Goal: Task Accomplishment & Management: Complete application form

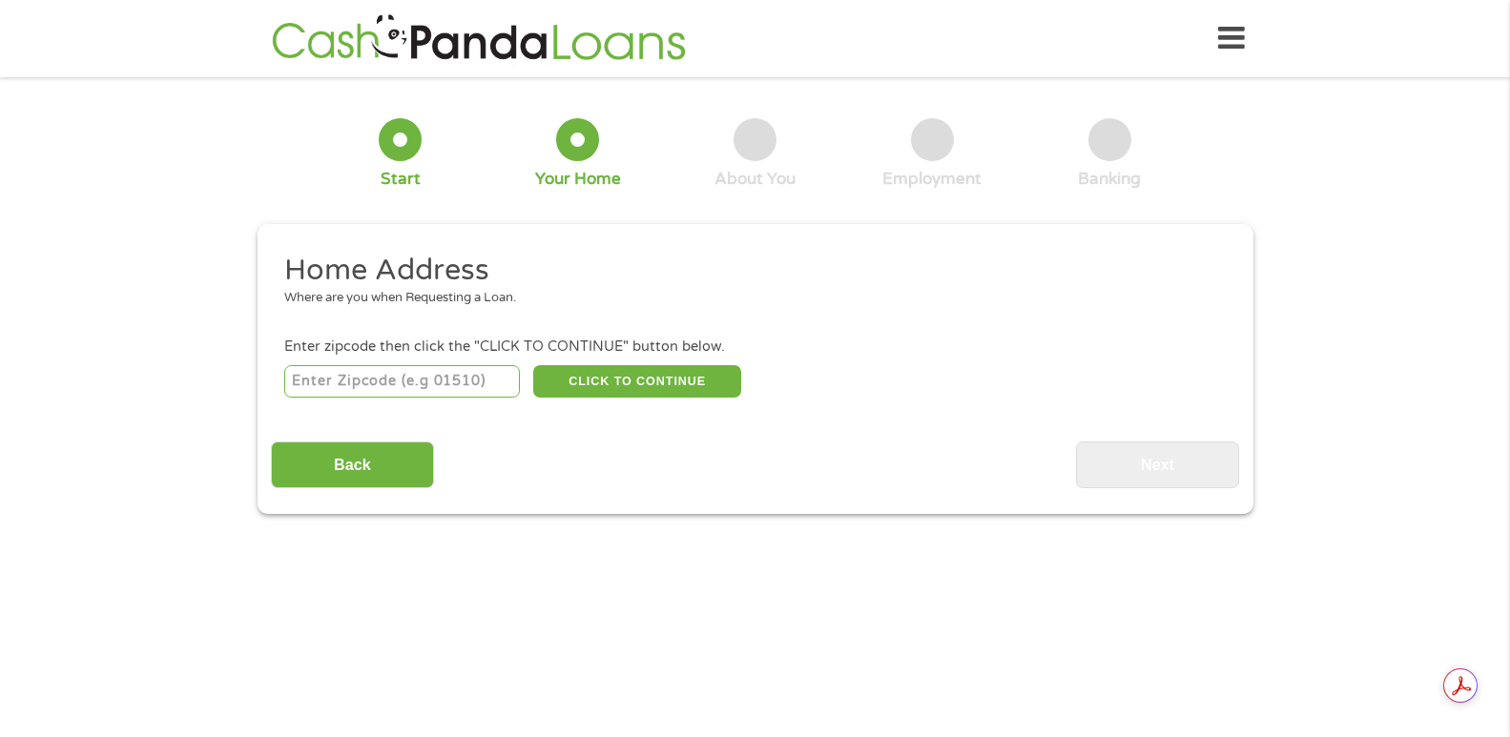
click at [328, 379] on input "number" at bounding box center [402, 381] width 236 height 32
type input "35180"
click at [582, 381] on button "CLICK TO CONTINUE" at bounding box center [637, 381] width 208 height 32
type input "35180"
type input "Warrior"
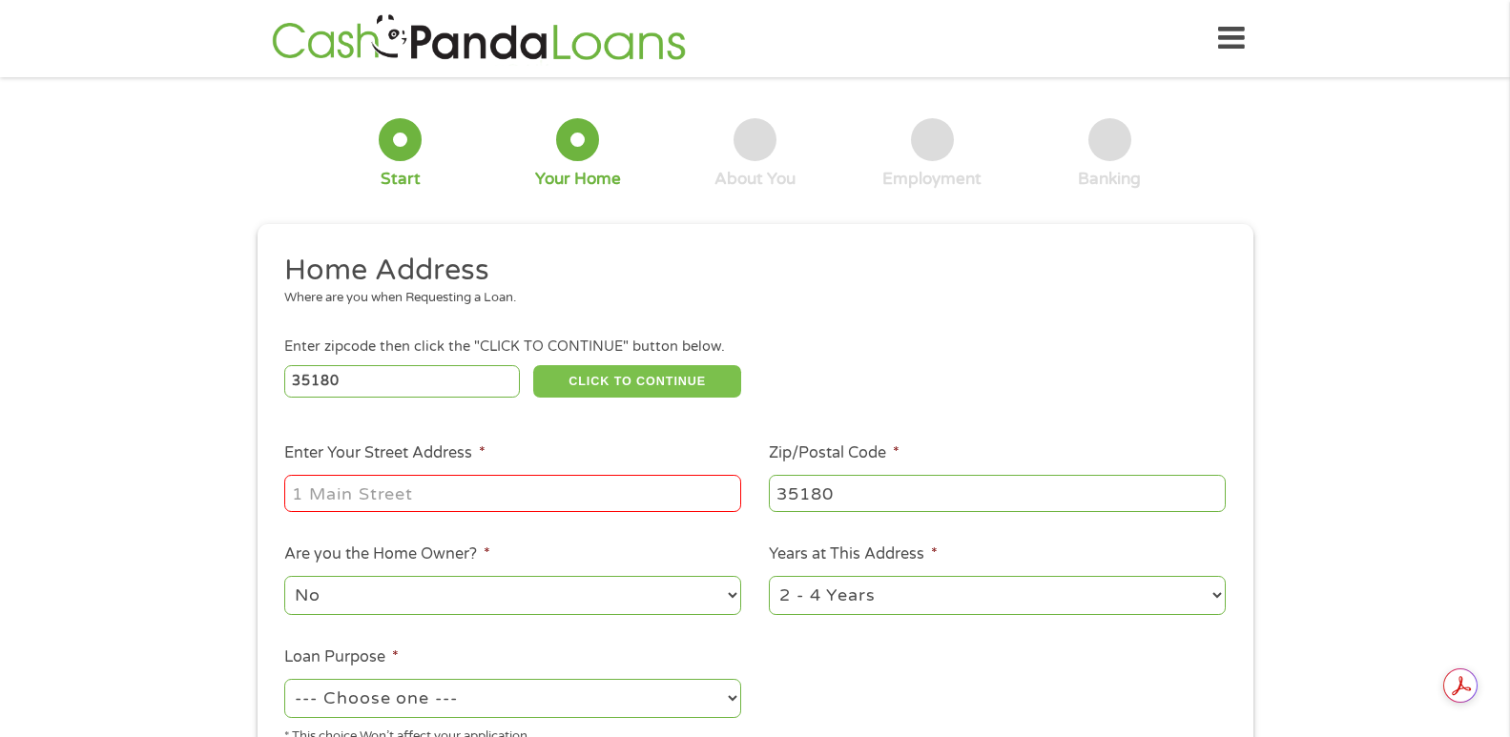
click at [582, 381] on button "CLICK TO CONTINUE" at bounding box center [637, 381] width 208 height 32
click at [432, 493] on input "Enter Your Street Address *" at bounding box center [512, 493] width 457 height 36
type input "[STREET_ADDRESS]"
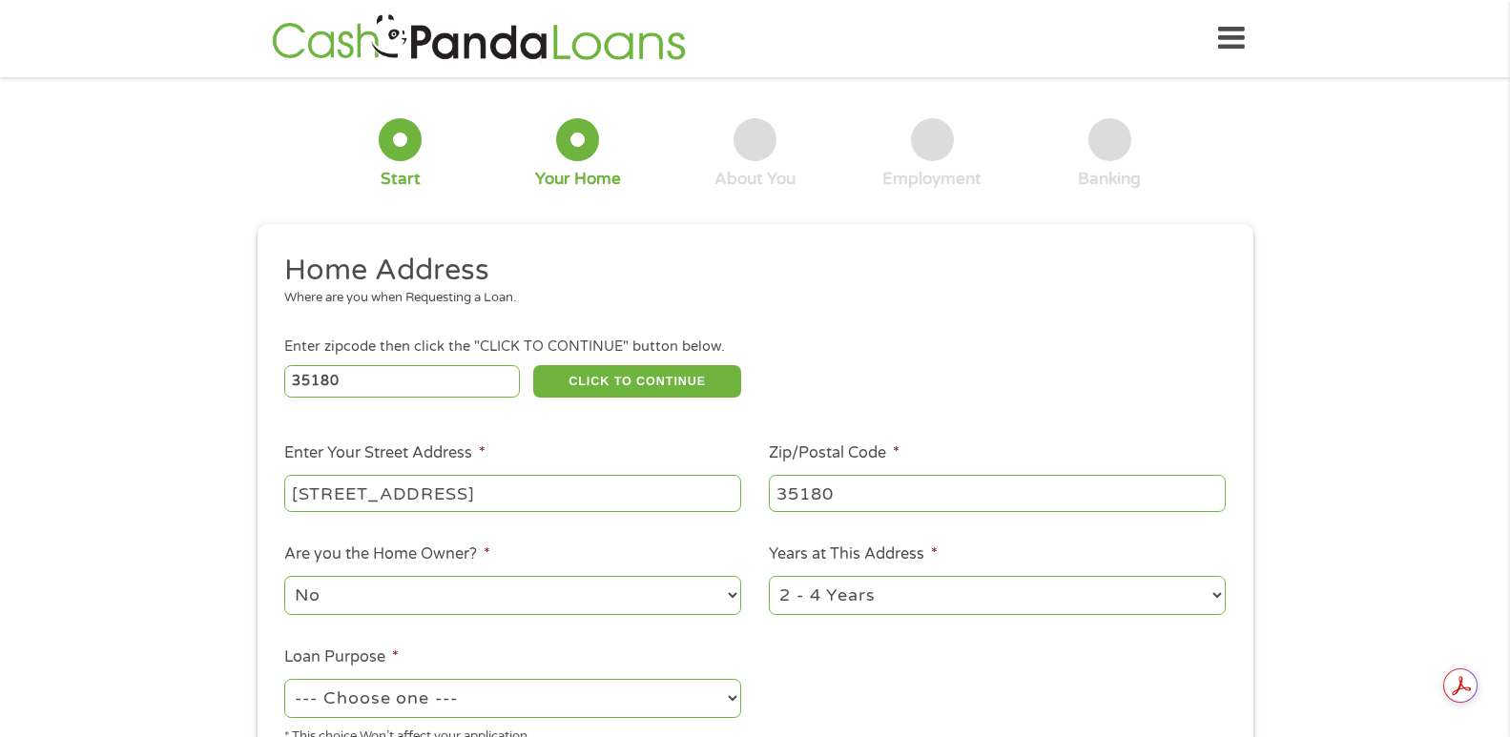
click at [491, 587] on select "No Yes" at bounding box center [512, 595] width 457 height 39
select select "yes"
click at [284, 576] on select "No Yes" at bounding box center [512, 595] width 457 height 39
click at [859, 602] on select "1 Year or less 1 - 2 Years 2 - 4 Years Over 4 Years" at bounding box center [997, 595] width 457 height 39
select select "60months"
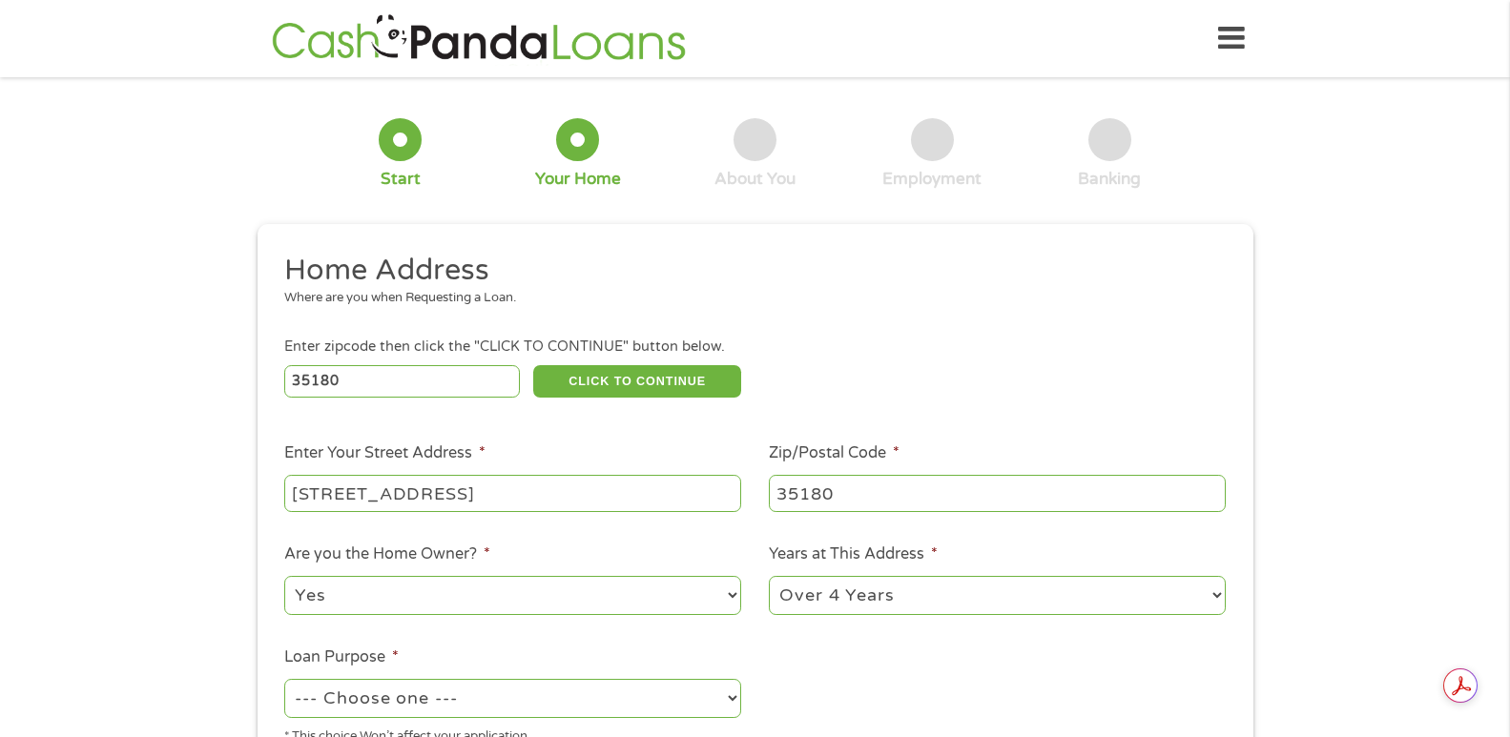
click at [769, 576] on select "1 Year or less 1 - 2 Years 2 - 4 Years Over 4 Years" at bounding box center [997, 595] width 457 height 39
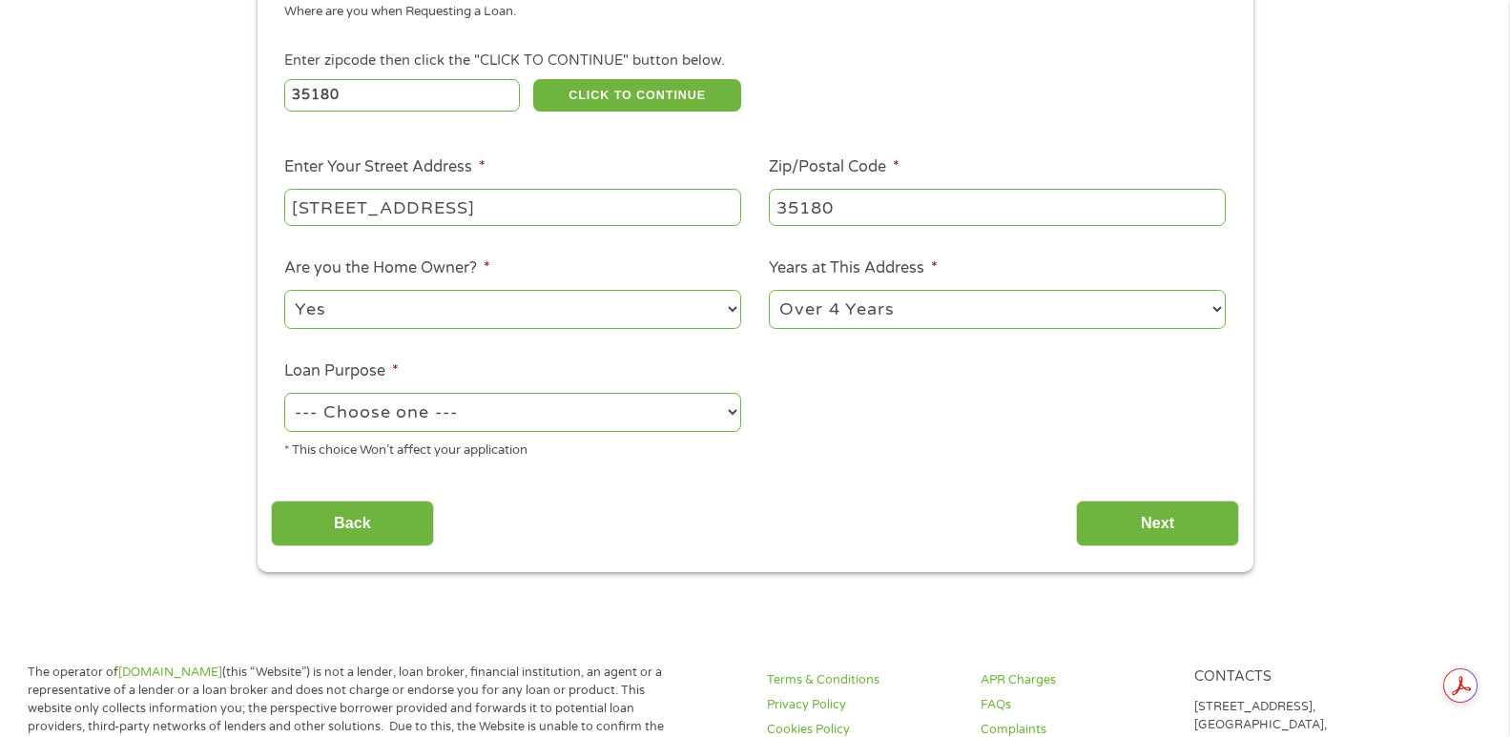
click at [388, 422] on select "--- Choose one --- Pay Bills Debt Consolidation Home Improvement Major Purchase…" at bounding box center [512, 412] width 457 height 39
select select "debtconsolidation"
click at [284, 393] on select "--- Choose one --- Pay Bills Debt Consolidation Home Improvement Major Purchase…" at bounding box center [512, 412] width 457 height 39
click at [1202, 517] on input "Next" at bounding box center [1157, 524] width 163 height 47
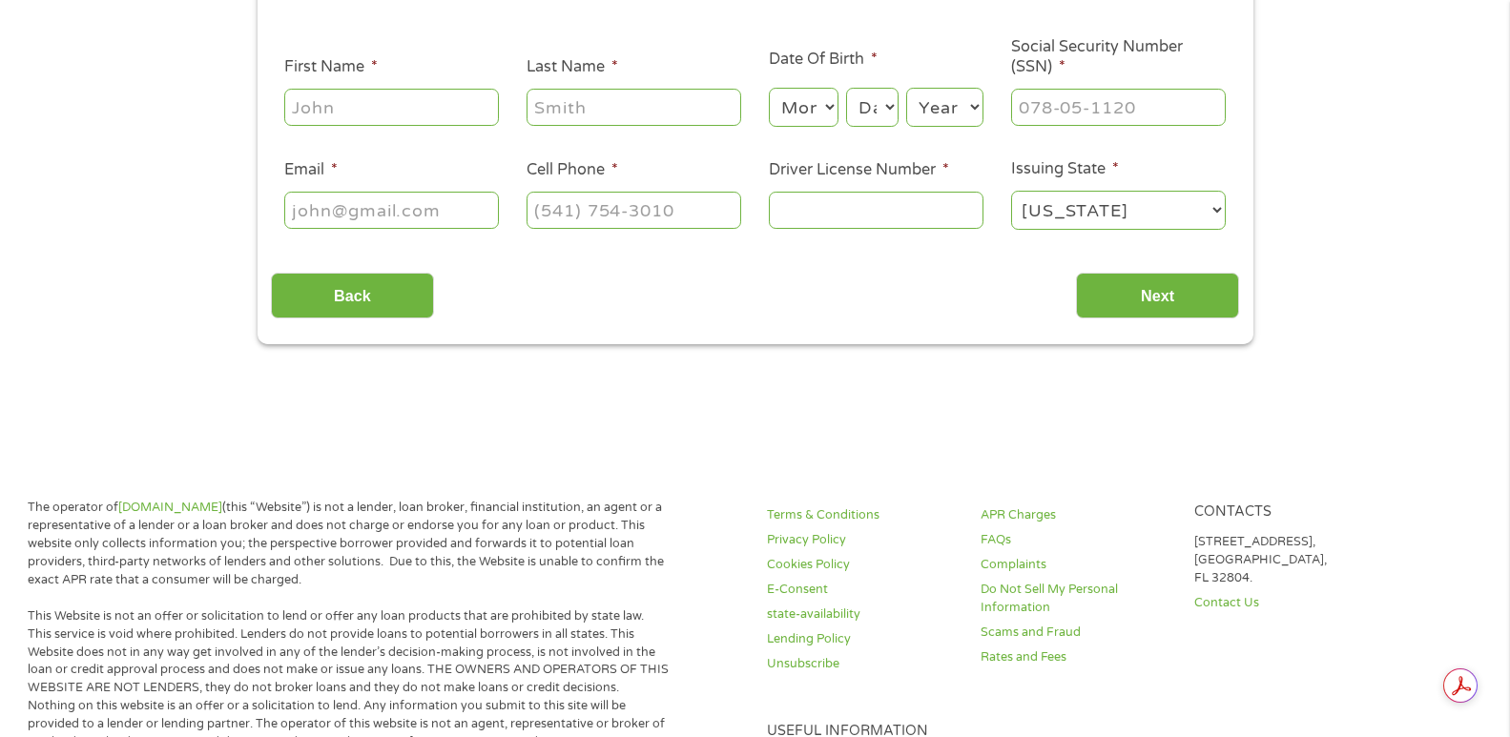
scroll to position [0, 0]
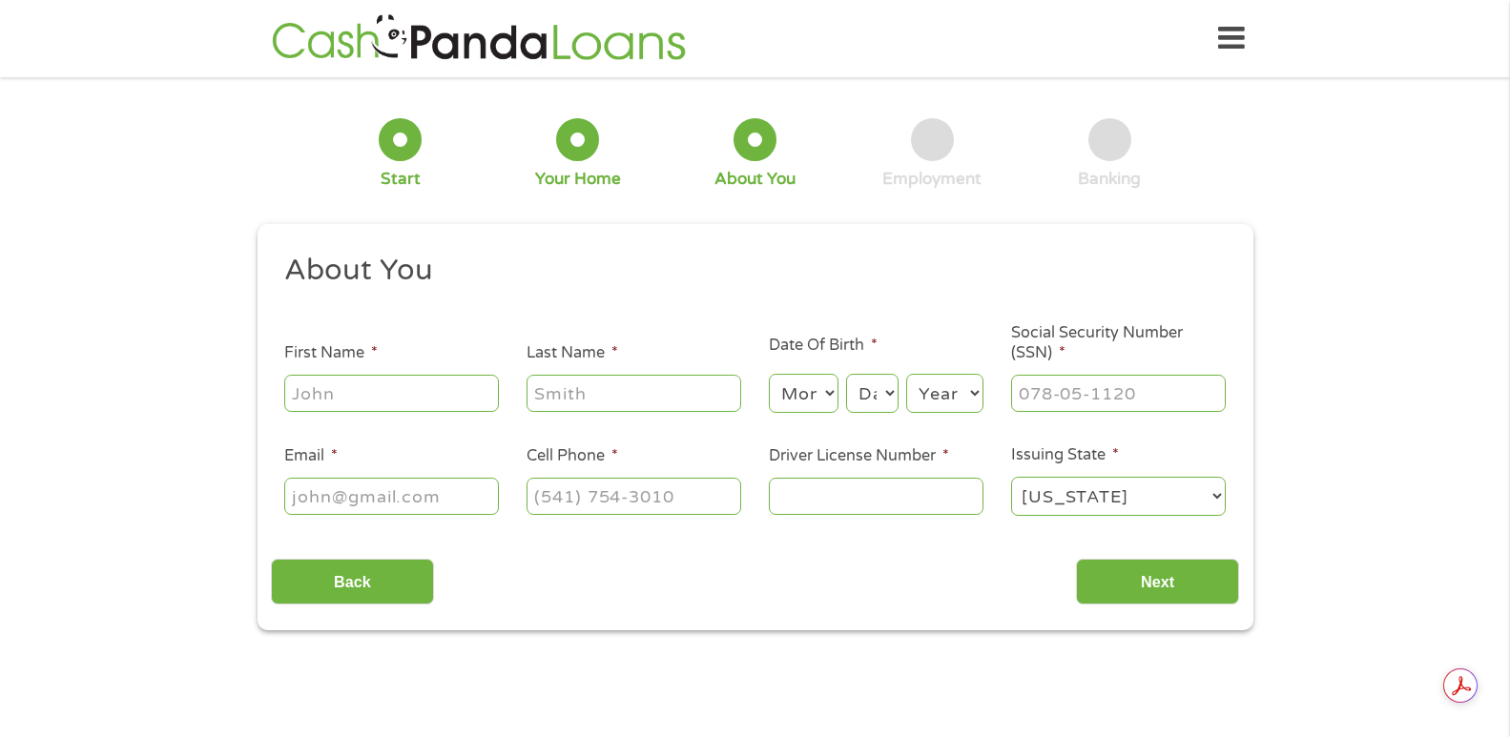
click at [367, 394] on input "First Name *" at bounding box center [391, 393] width 215 height 36
type input "[PERSON_NAME]"
type input "Green"
type input "[EMAIL_ADDRESS][DOMAIN_NAME]"
click at [797, 382] on select "Month 1 2 3 4 5 6 7 8 9 10 11 12" at bounding box center [804, 393] width 70 height 39
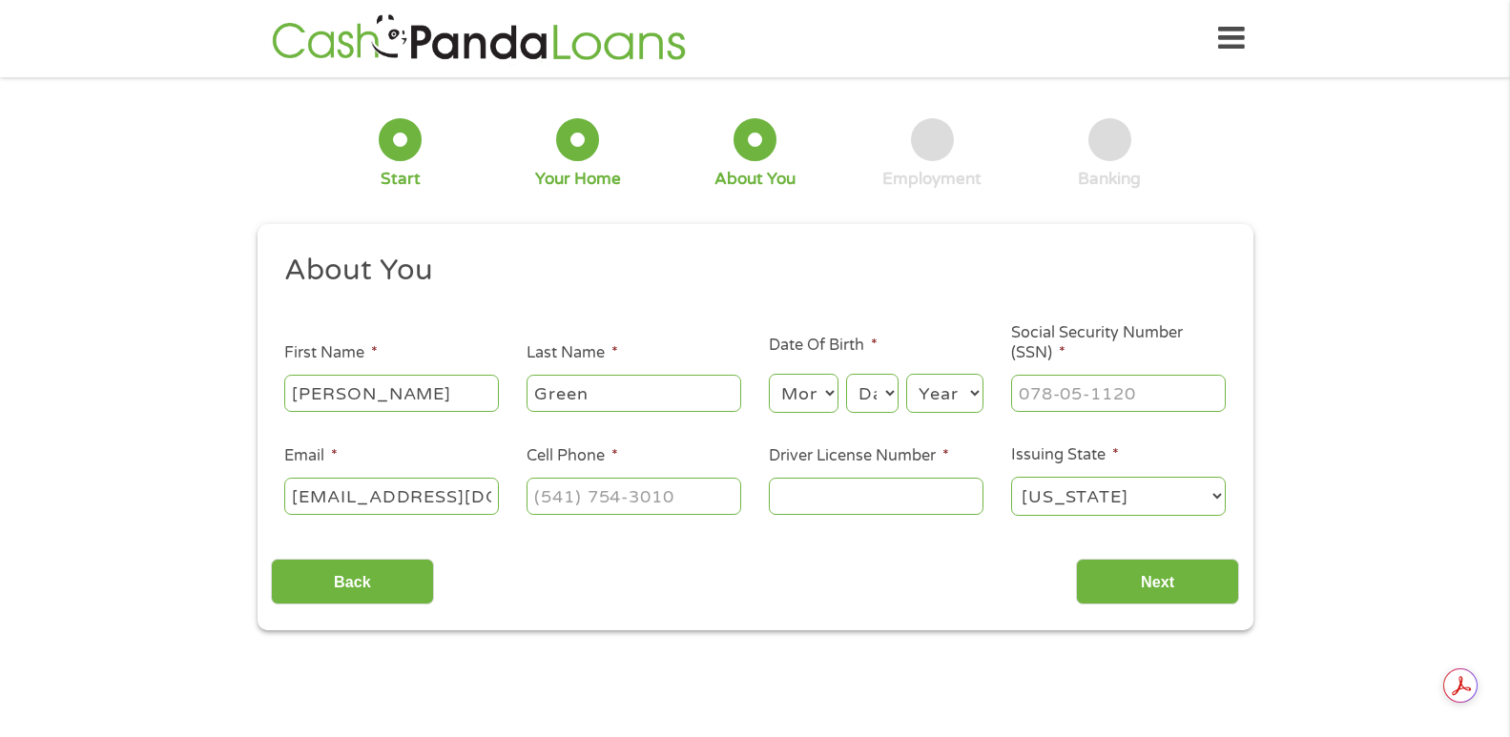
select select "2"
click at [769, 374] on select "Month 1 2 3 4 5 6 7 8 9 10 11 12" at bounding box center [804, 393] width 70 height 39
click at [871, 389] on select "Day 1 2 3 4 5 6 7 8 9 10 11 12 13 14 15 16 17 18 19 20 21 22 23 24 25 26 27 28 …" at bounding box center [872, 393] width 52 height 39
select select "25"
click at [846, 374] on select "Day 1 2 3 4 5 6 7 8 9 10 11 12 13 14 15 16 17 18 19 20 21 22 23 24 25 26 27 28 …" at bounding box center [872, 393] width 52 height 39
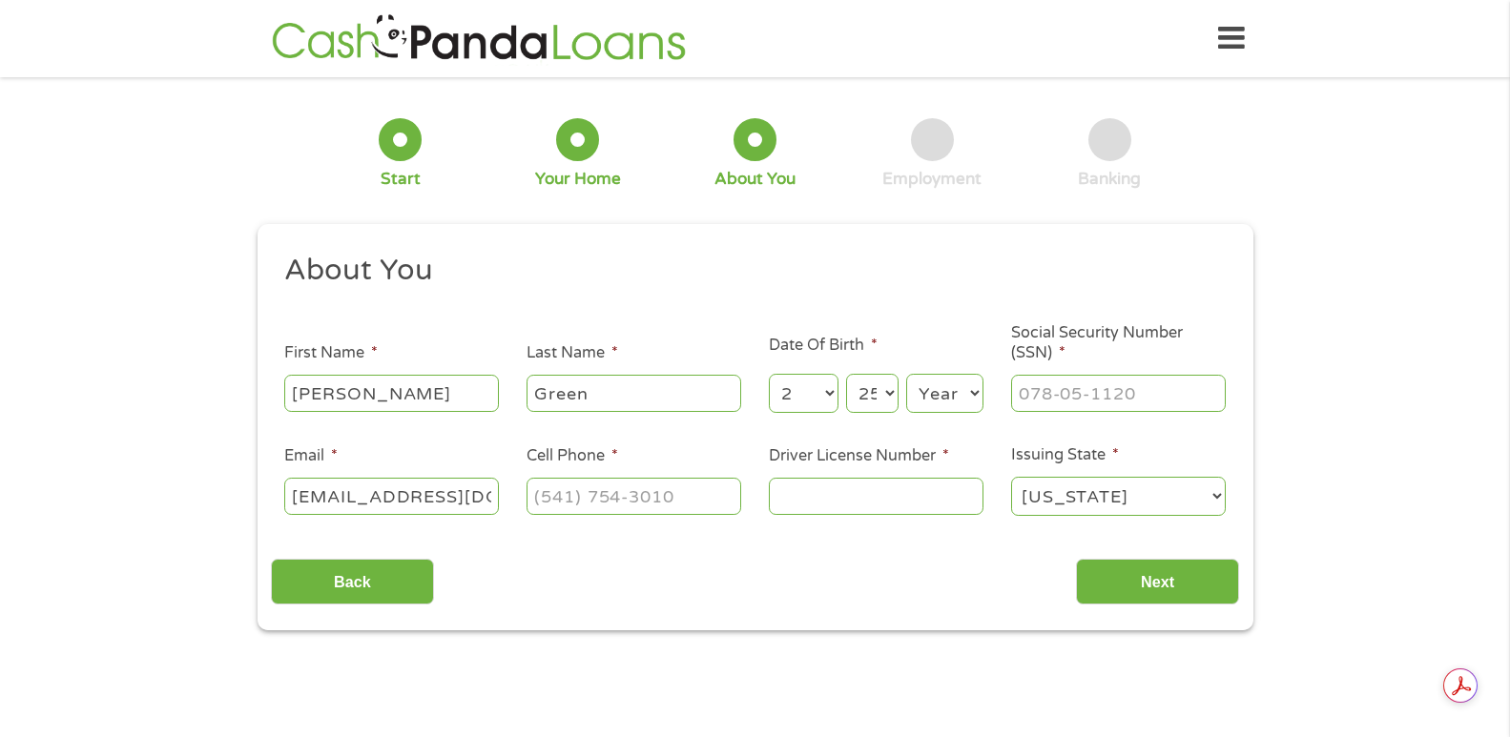
click at [940, 381] on select "Year [DATE] 2006 2005 2004 2003 2002 2001 2000 1999 1998 1997 1996 1995 1994 19…" at bounding box center [944, 393] width 77 height 39
select select "1977"
click at [906, 374] on select "Year [DATE] 2006 2005 2004 2003 2002 2001 2000 1999 1998 1997 1996 1995 1994 19…" at bounding box center [944, 393] width 77 height 39
click at [1027, 386] on input "___-__-____" at bounding box center [1118, 393] width 215 height 36
drag, startPoint x: 1164, startPoint y: 397, endPoint x: 897, endPoint y: 321, distance: 277.5
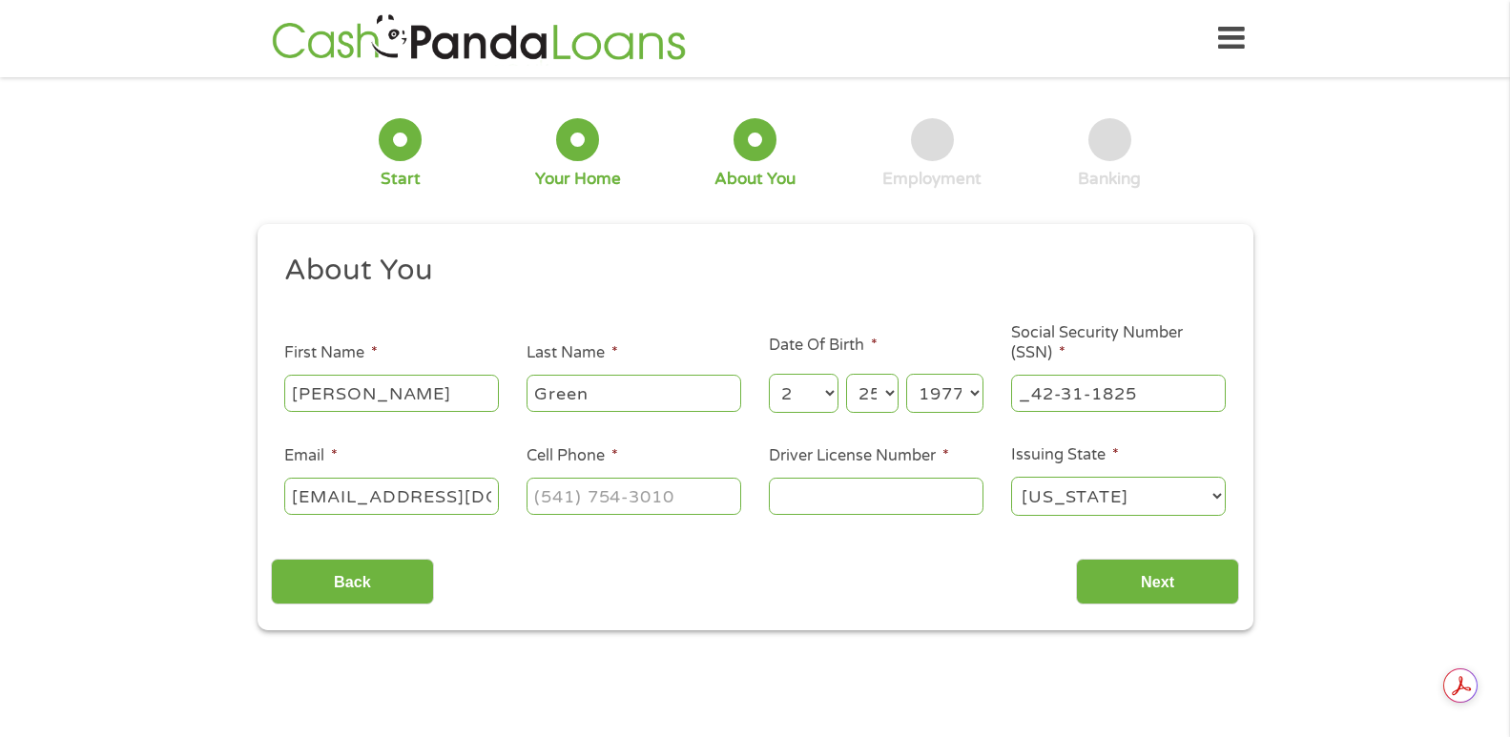
click at [897, 321] on ul "About You This field is hidden when viewing the form Title * --- Choose one ---…" at bounding box center [755, 392] width 968 height 281
type input "423-11-8256"
click at [536, 500] on input "(___) ___-____" at bounding box center [633, 496] width 215 height 36
type input "[PHONE_NUMBER]"
click at [785, 508] on input "Driver License Number *" at bounding box center [876, 496] width 215 height 36
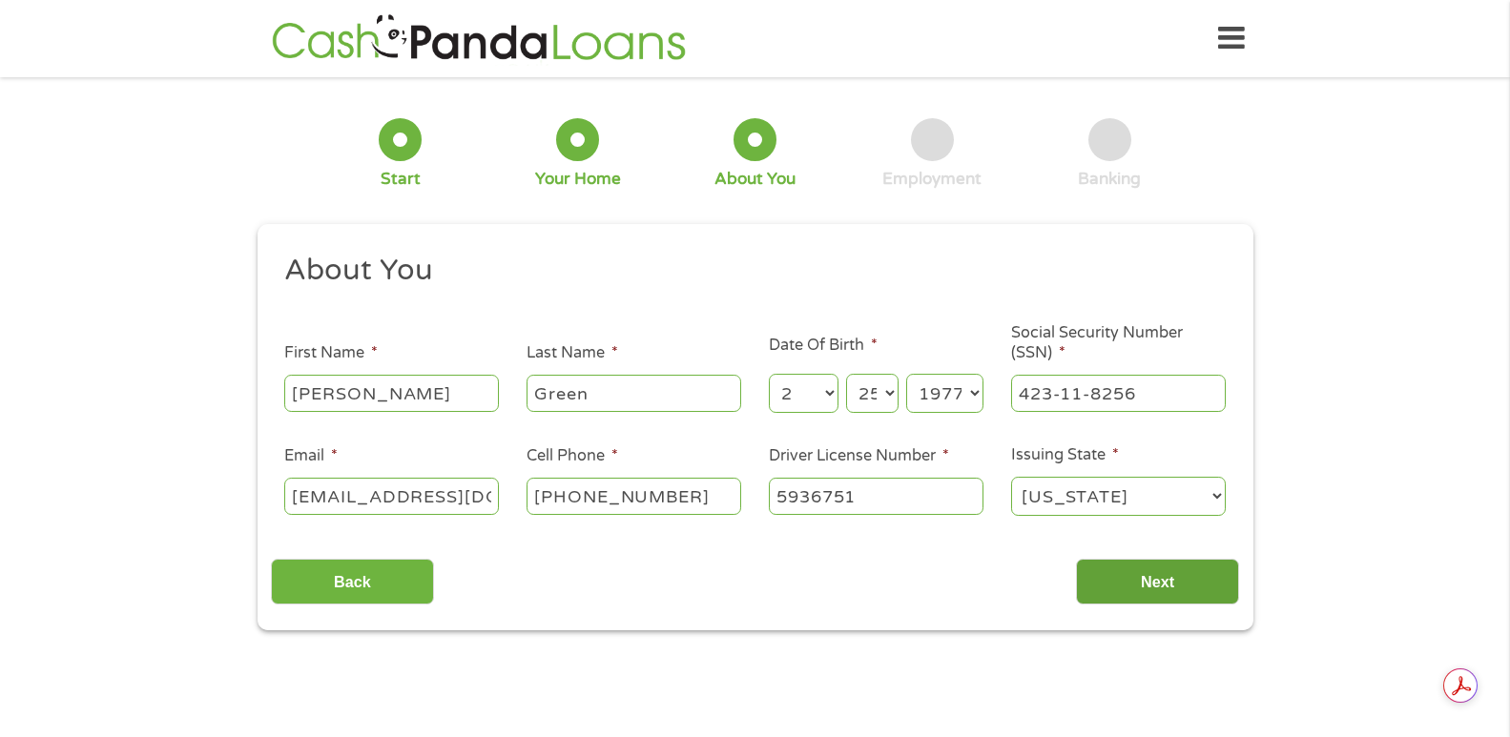
type input "5936751"
click at [1123, 576] on input "Next" at bounding box center [1157, 582] width 163 height 47
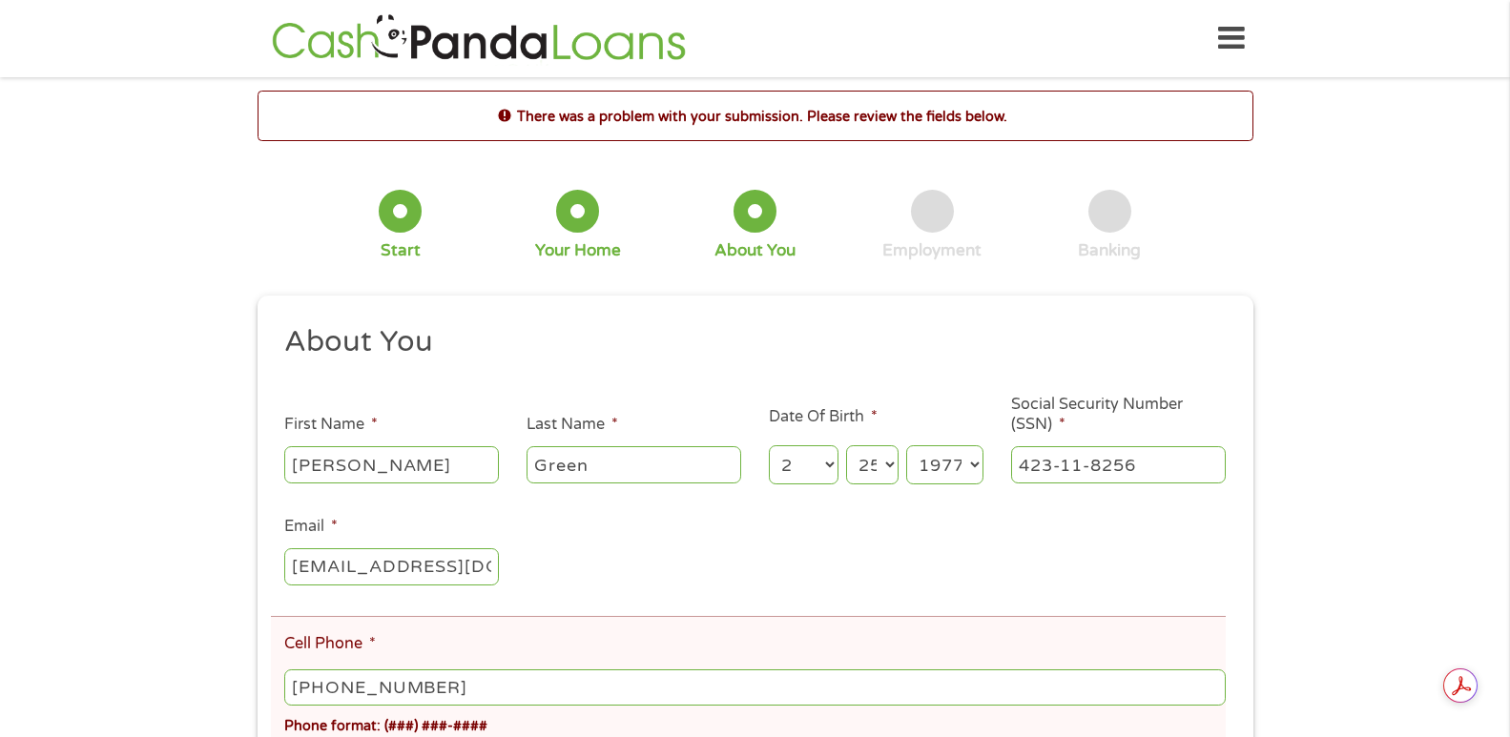
scroll to position [286, 0]
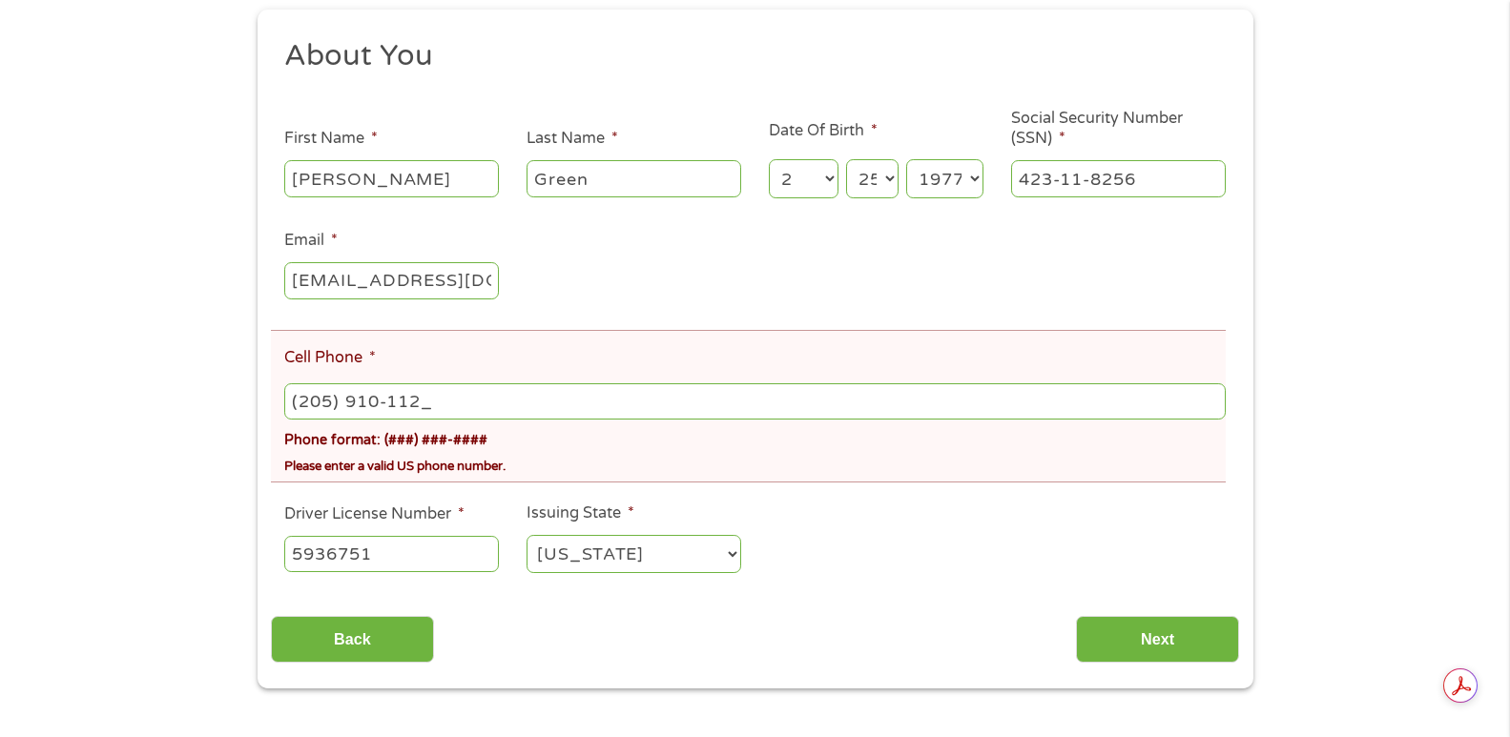
type input "[PHONE_NUMBER]"
click at [846, 583] on ul "About You This field is hidden when viewing the form Title * --- Choose one ---…" at bounding box center [755, 314] width 968 height 554
click at [1126, 628] on input "Next" at bounding box center [1157, 639] width 163 height 47
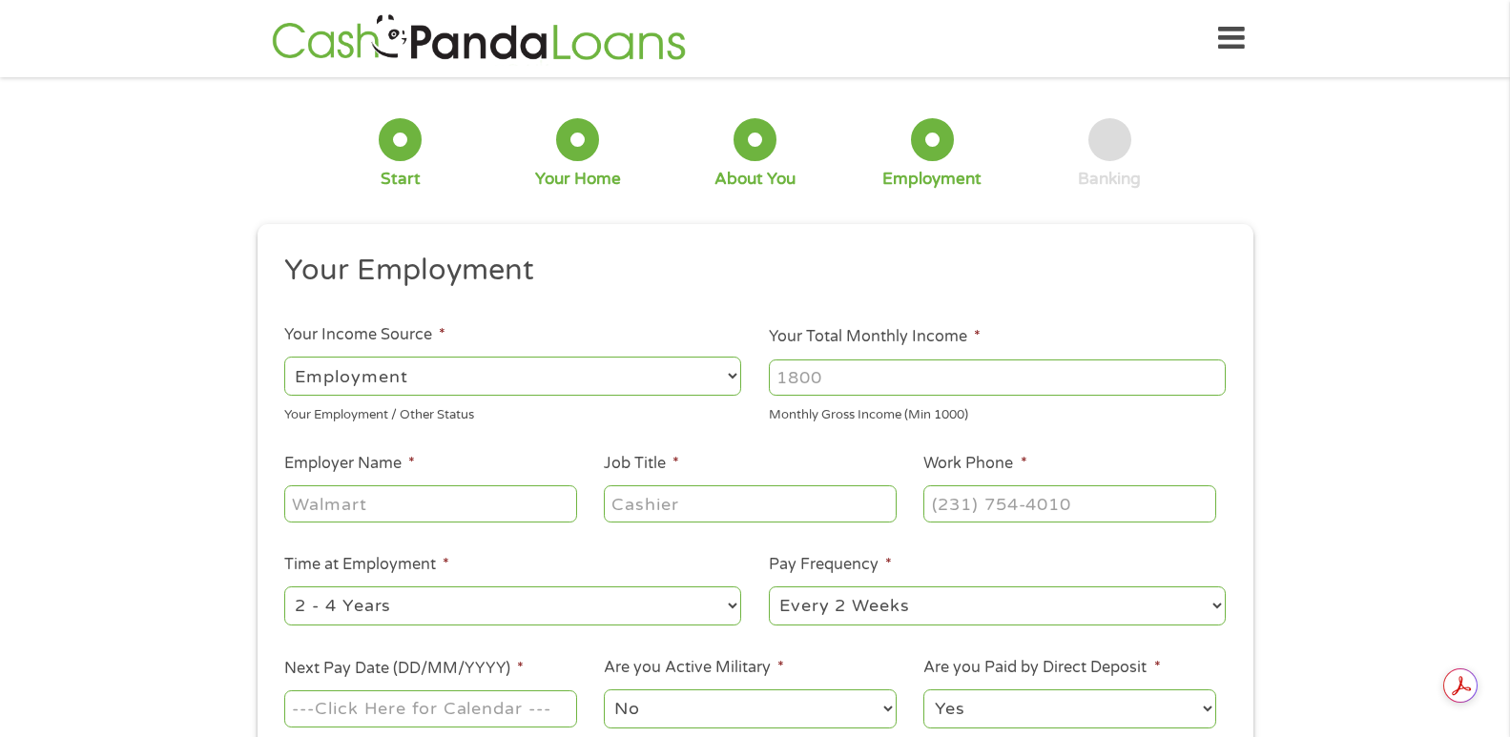
scroll to position [0, 0]
click at [445, 385] on select "--- Choose one --- Employment [DEMOGRAPHIC_DATA] Benefits" at bounding box center [512, 376] width 457 height 39
click at [284, 357] on select "--- Choose one --- Employment [DEMOGRAPHIC_DATA] Benefits" at bounding box center [512, 376] width 457 height 39
click at [870, 370] on input "Your Total Monthly Income *" at bounding box center [997, 378] width 457 height 36
type input "8998"
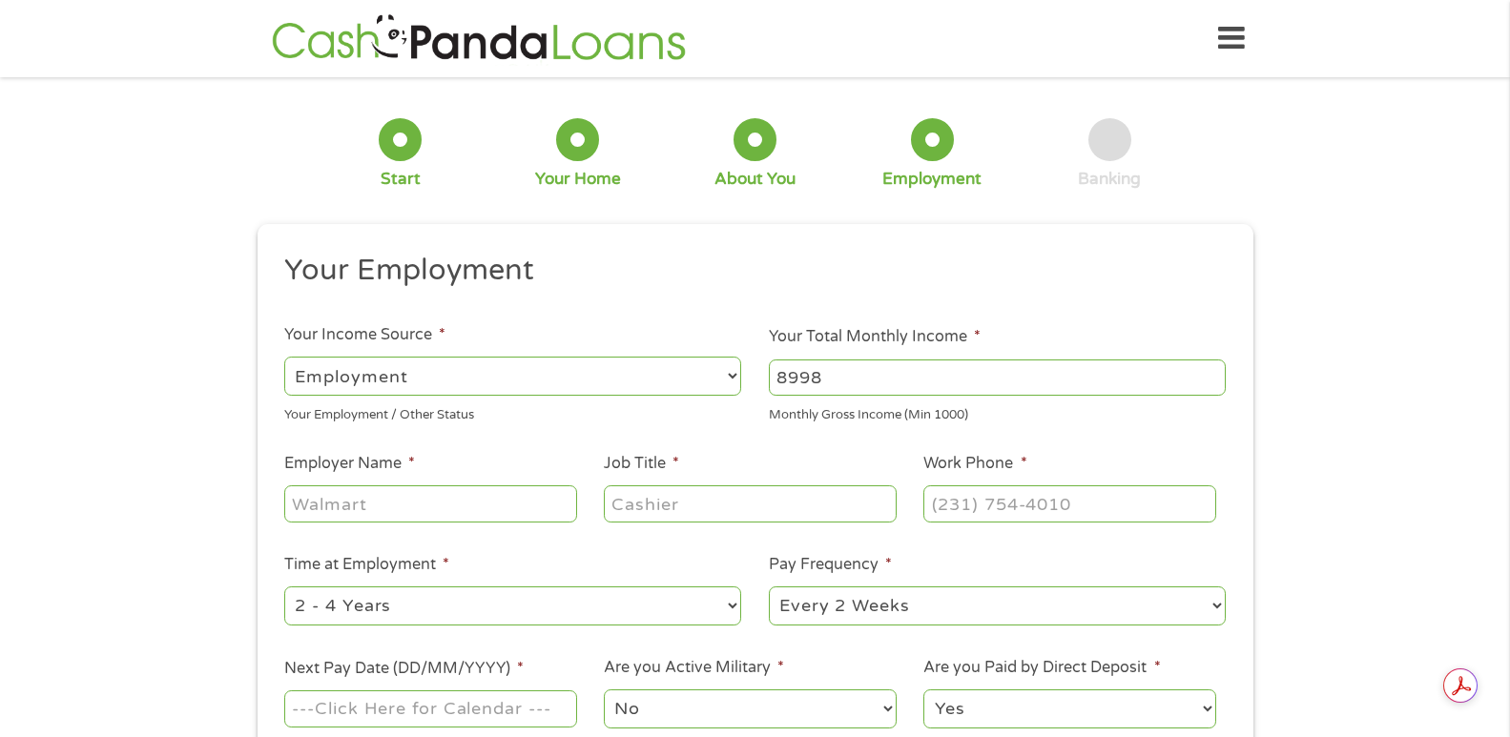
click at [379, 519] on input "Employer Name *" at bounding box center [430, 503] width 292 height 36
type input "IGS"
click at [737, 492] on input "Job Title *" at bounding box center [750, 503] width 292 height 36
type input "project manager"
click at [949, 505] on input "(___) ___-____" at bounding box center [1069, 503] width 292 height 36
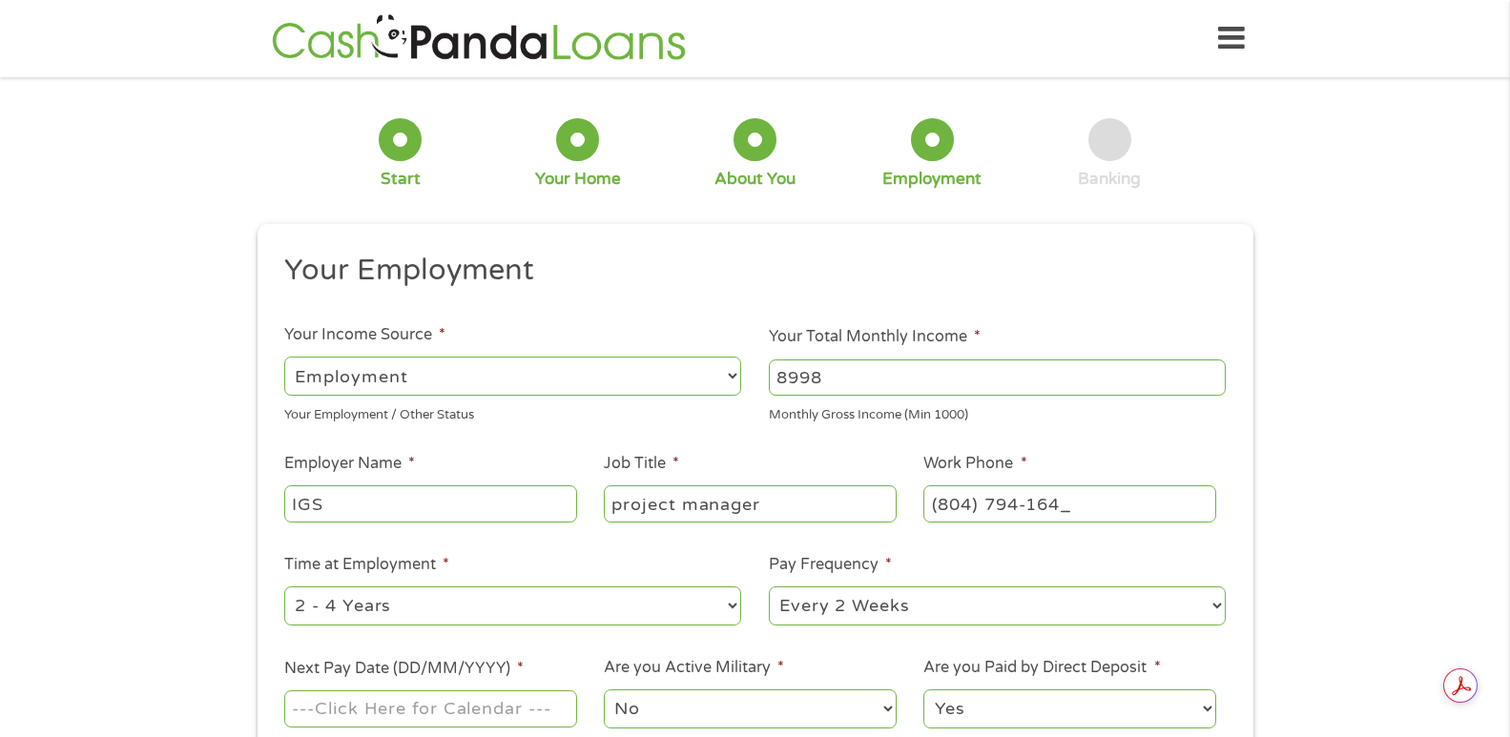
type input "[PHONE_NUMBER]"
click at [516, 600] on select "--- Choose one --- 1 Year or less 1 - 2 Years 2 - 4 Years Over 4 Years" at bounding box center [512, 606] width 457 height 39
select select "60months"
click at [284, 587] on select "--- Choose one --- 1 Year or less 1 - 2 Years 2 - 4 Years Over 4 Years" at bounding box center [512, 606] width 457 height 39
click at [843, 611] on select "--- Choose one --- Every 2 Weeks Every Week Monthly Semi-Monthly" at bounding box center [997, 606] width 457 height 39
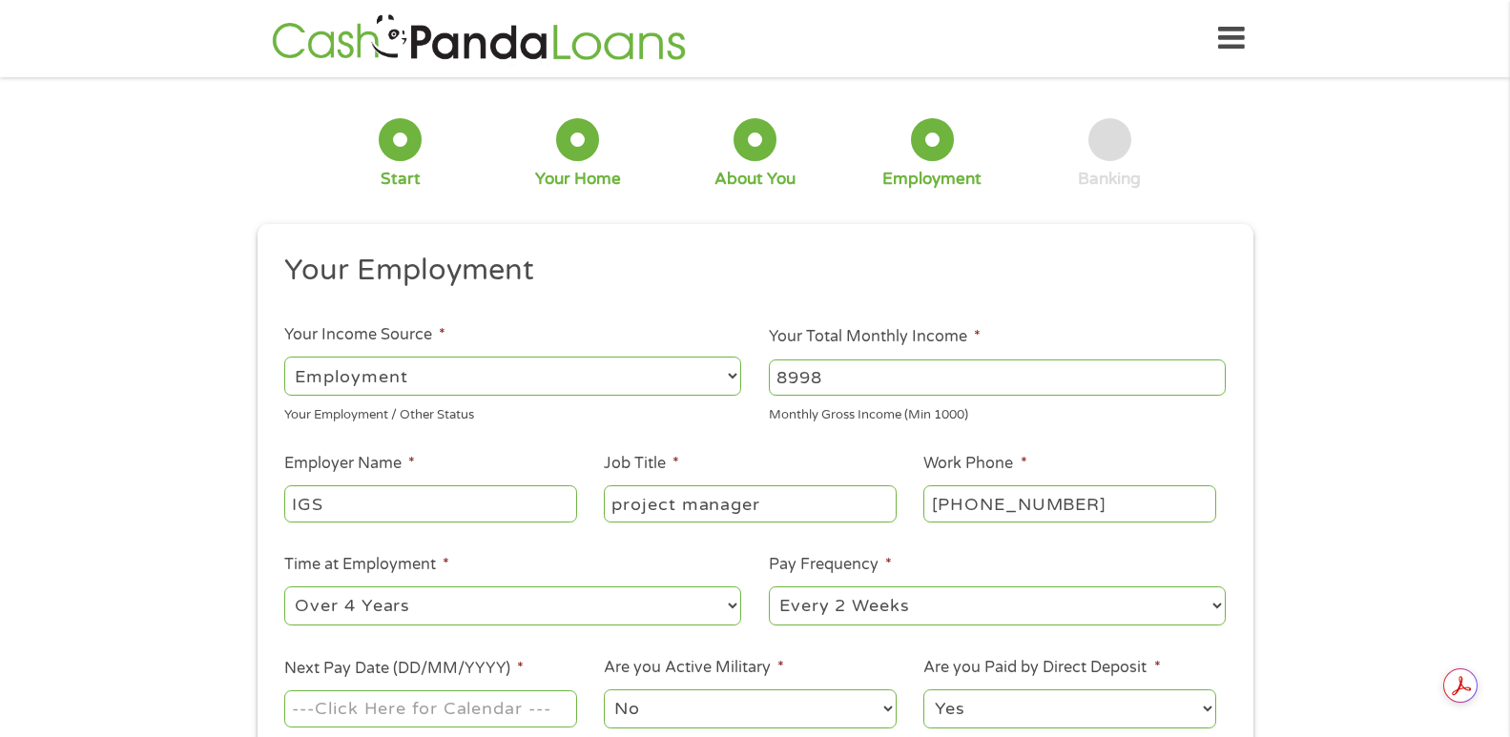
click at [769, 587] on select "--- Choose one --- Every 2 Weeks Every Week Monthly Semi-Monthly" at bounding box center [997, 606] width 457 height 39
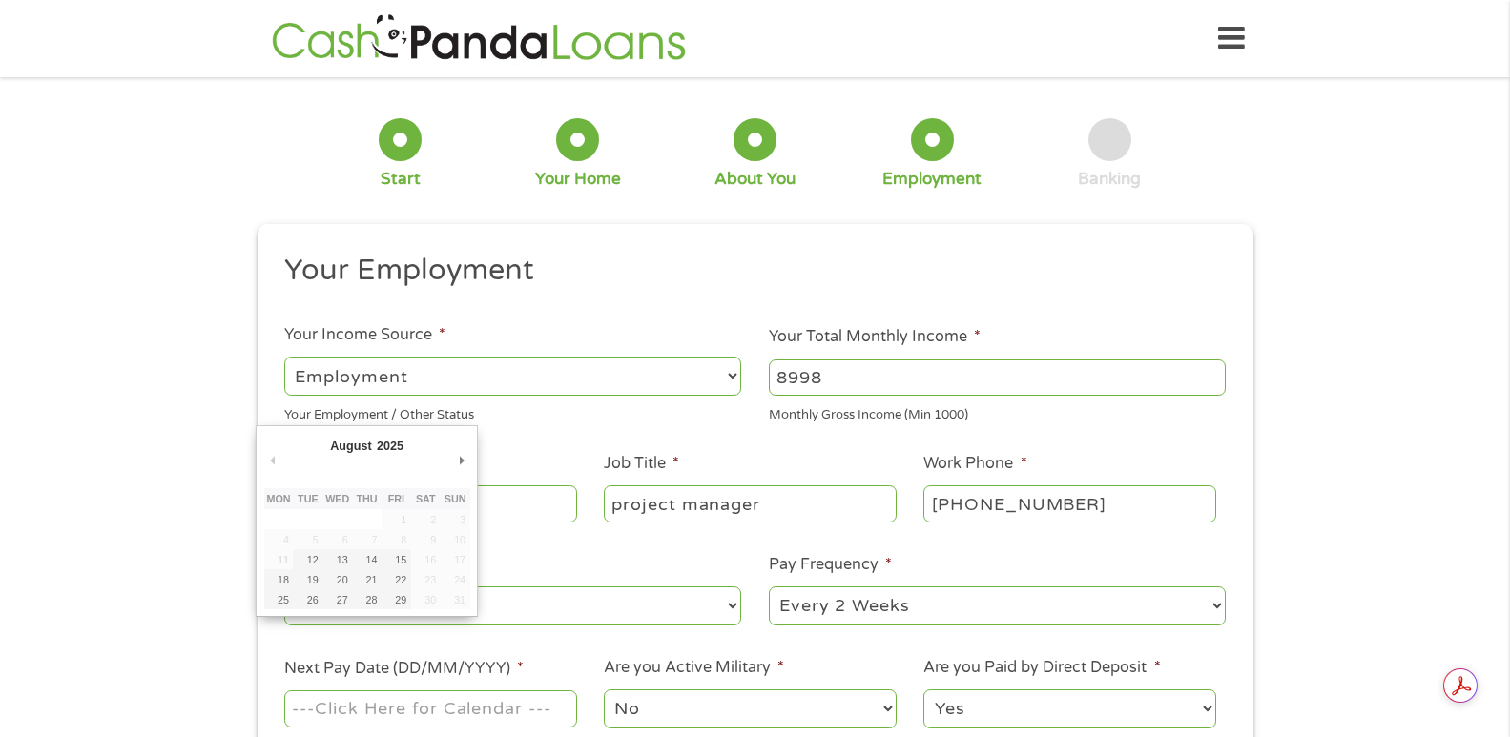
click at [381, 715] on input "Next Pay Date (DD/MM/YYYY) *" at bounding box center [430, 709] width 292 height 36
type input "[DATE]"
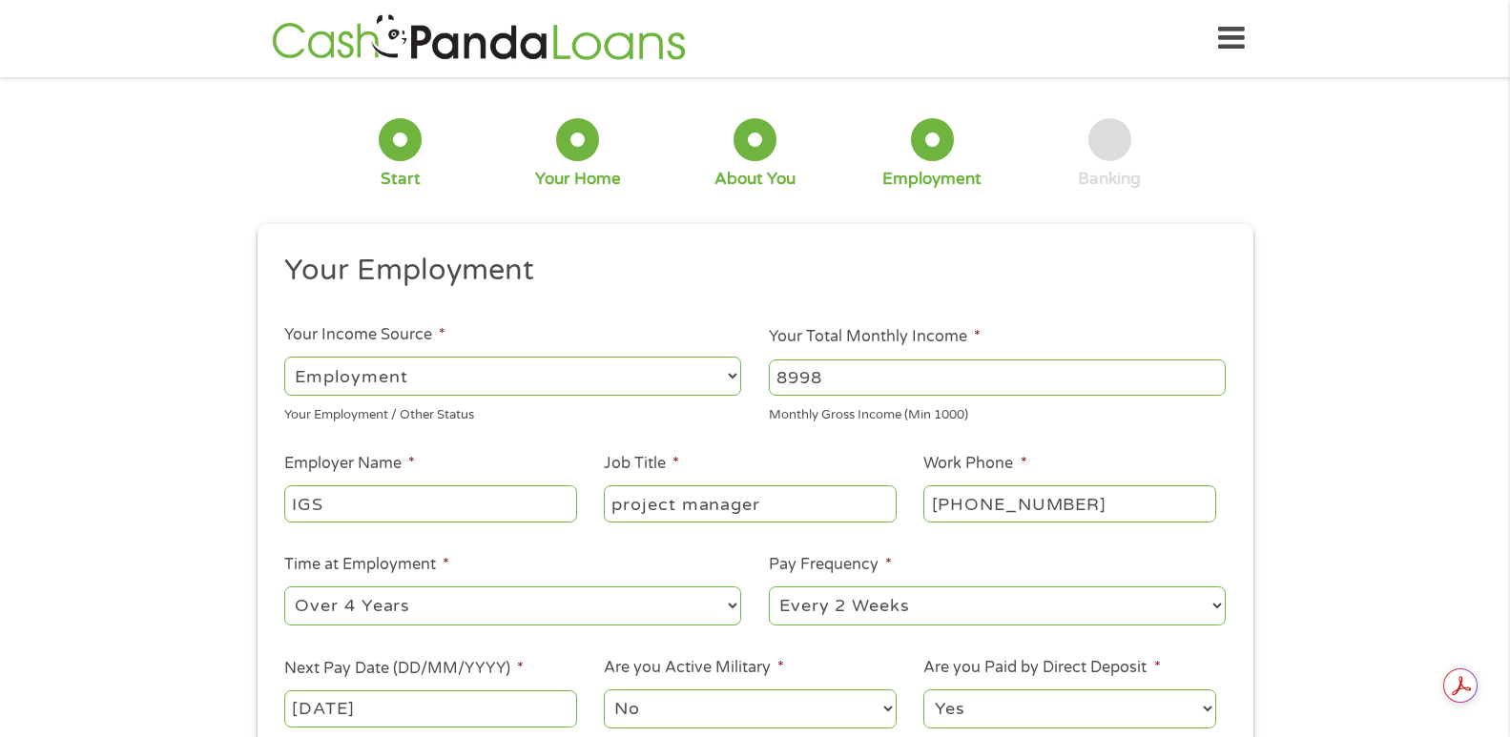
scroll to position [572, 0]
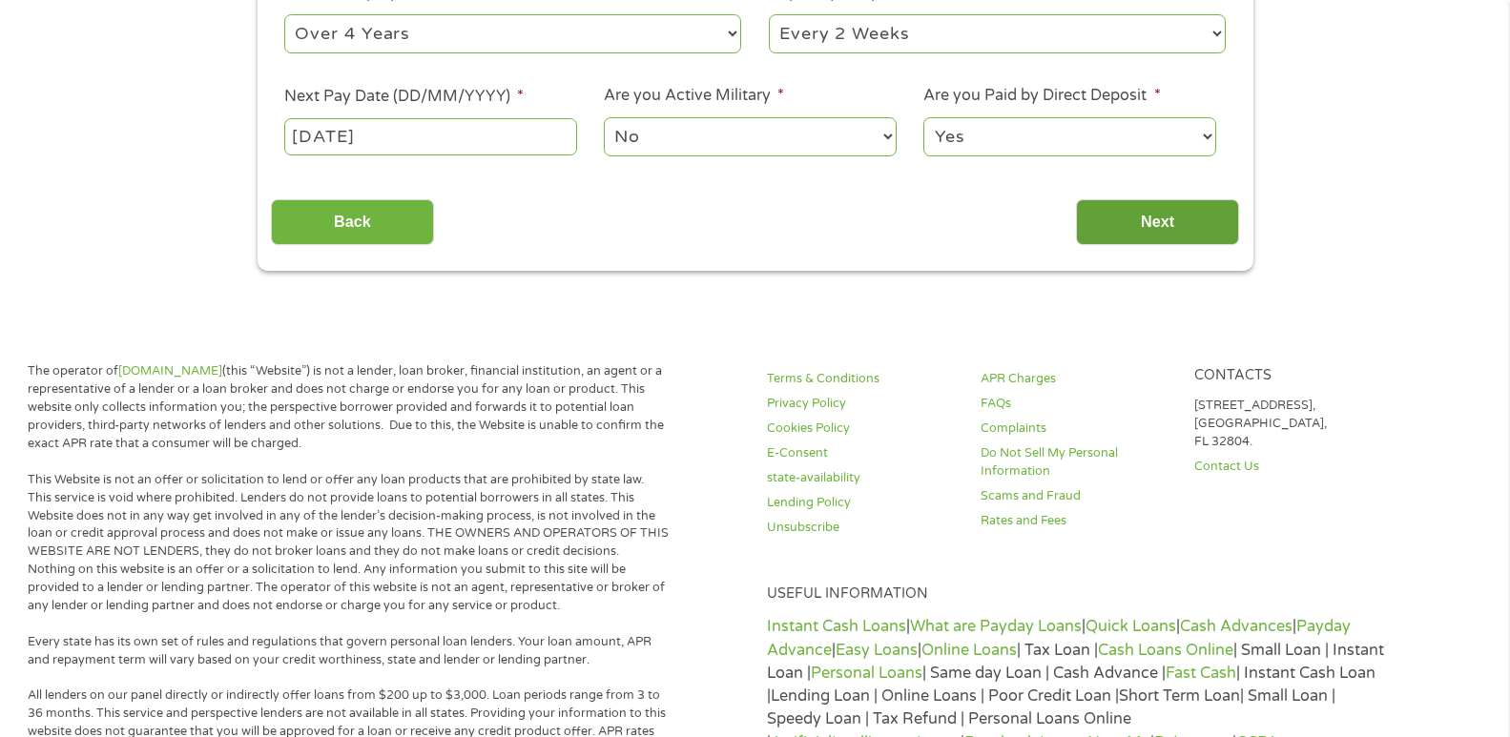
click at [1150, 232] on input "Next" at bounding box center [1157, 222] width 163 height 47
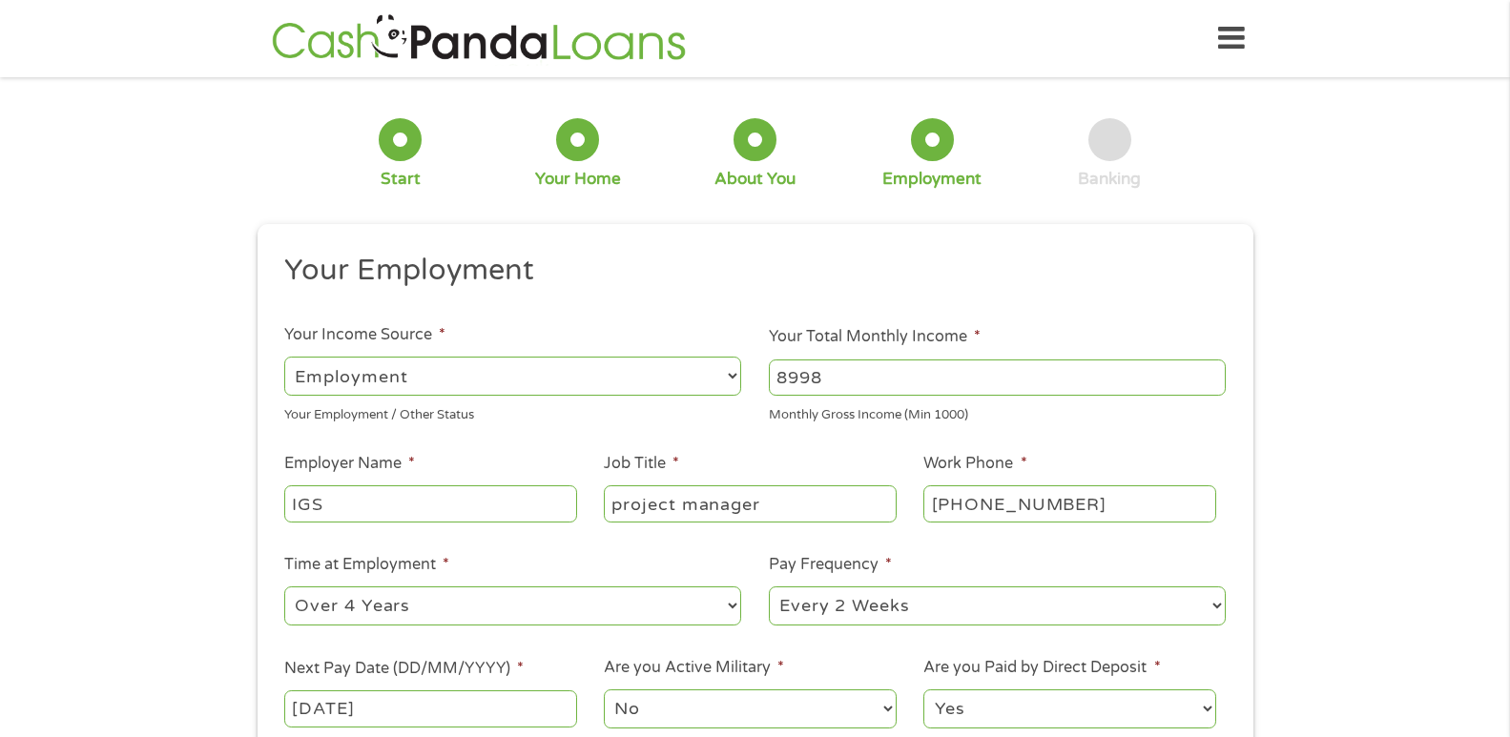
scroll to position [0, 0]
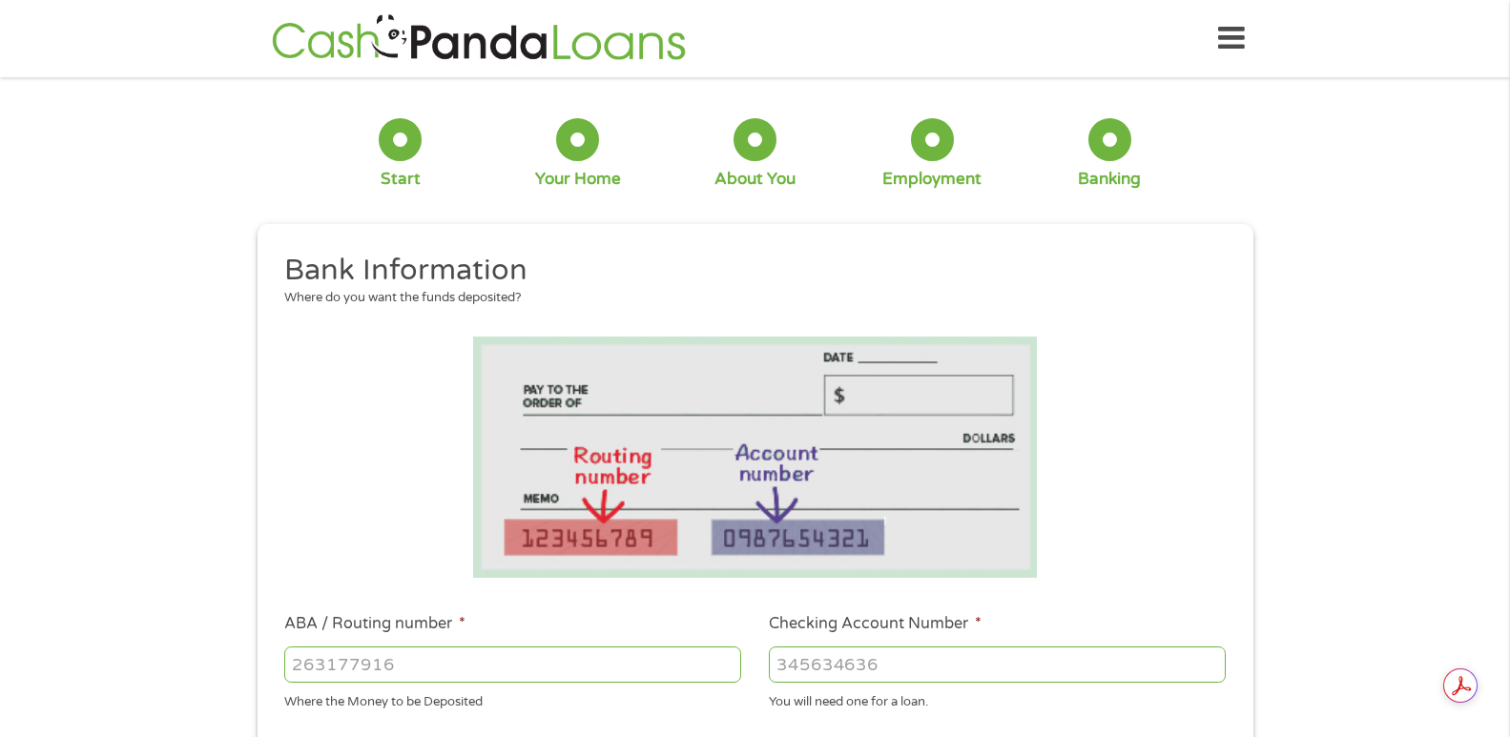
click at [412, 668] on input "ABA / Routing number *" at bounding box center [512, 665] width 457 height 36
type input "103100195"
type input "CENTRAL NATIONAL BANK TRUST"
type input "103100195"
click at [924, 670] on input "Checking Account Number *" at bounding box center [997, 665] width 457 height 36
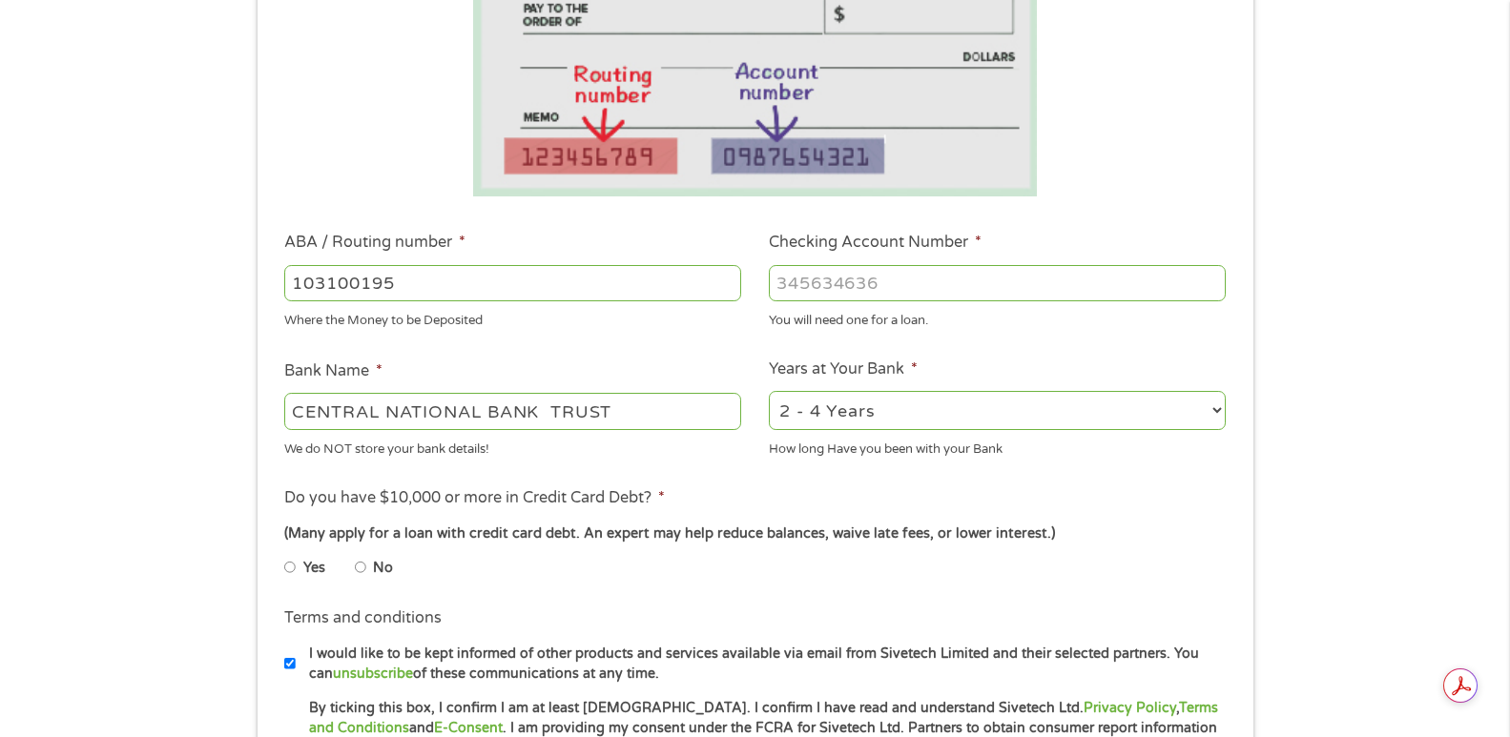
scroll to position [477, 0]
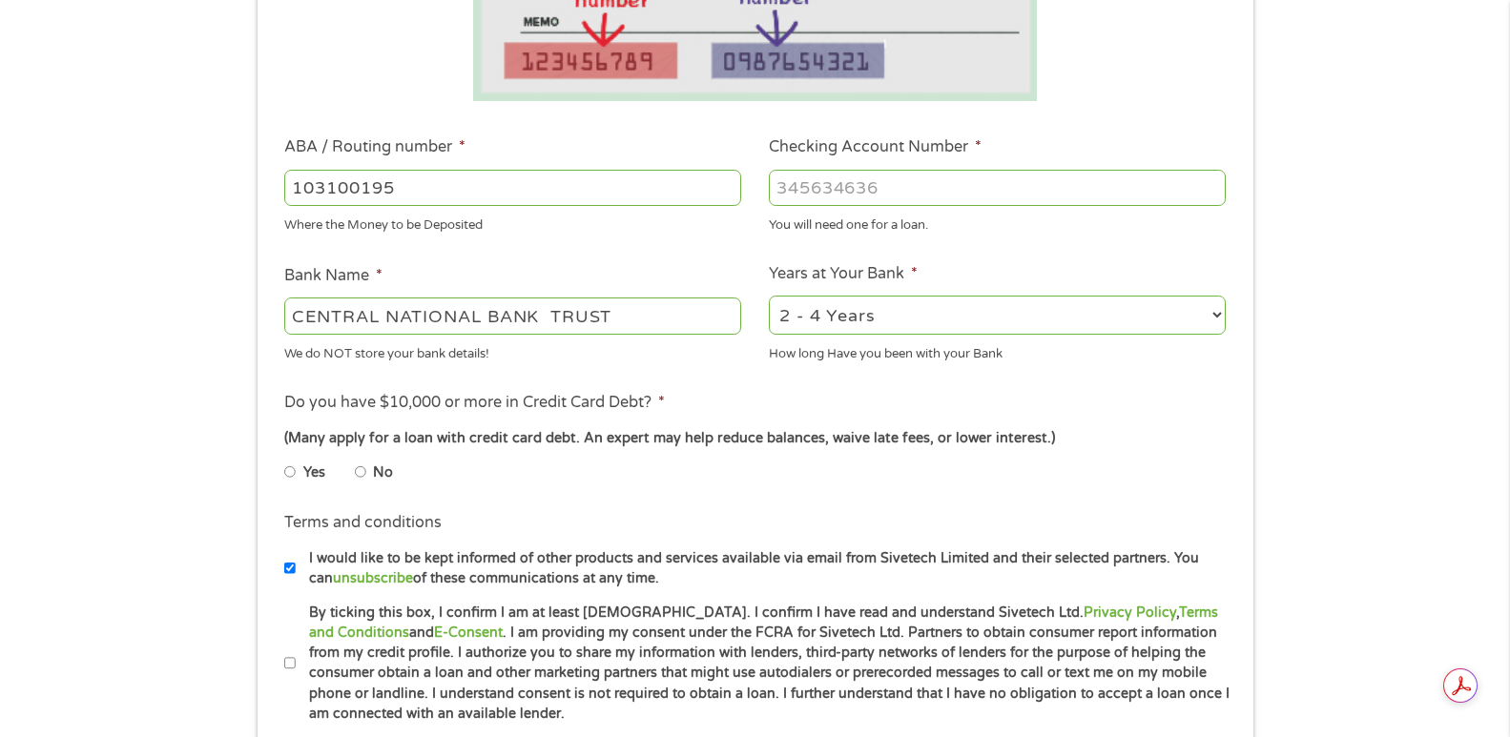
type input "[CREDIT_CARD_NUMBER]"
click at [291, 472] on input "Yes" at bounding box center [289, 472] width 11 height 31
radio input "true"
click at [285, 663] on input "By ticking this box, I confirm I am at least [DEMOGRAPHIC_DATA]. I confirm I ha…" at bounding box center [289, 664] width 11 height 31
checkbox input "true"
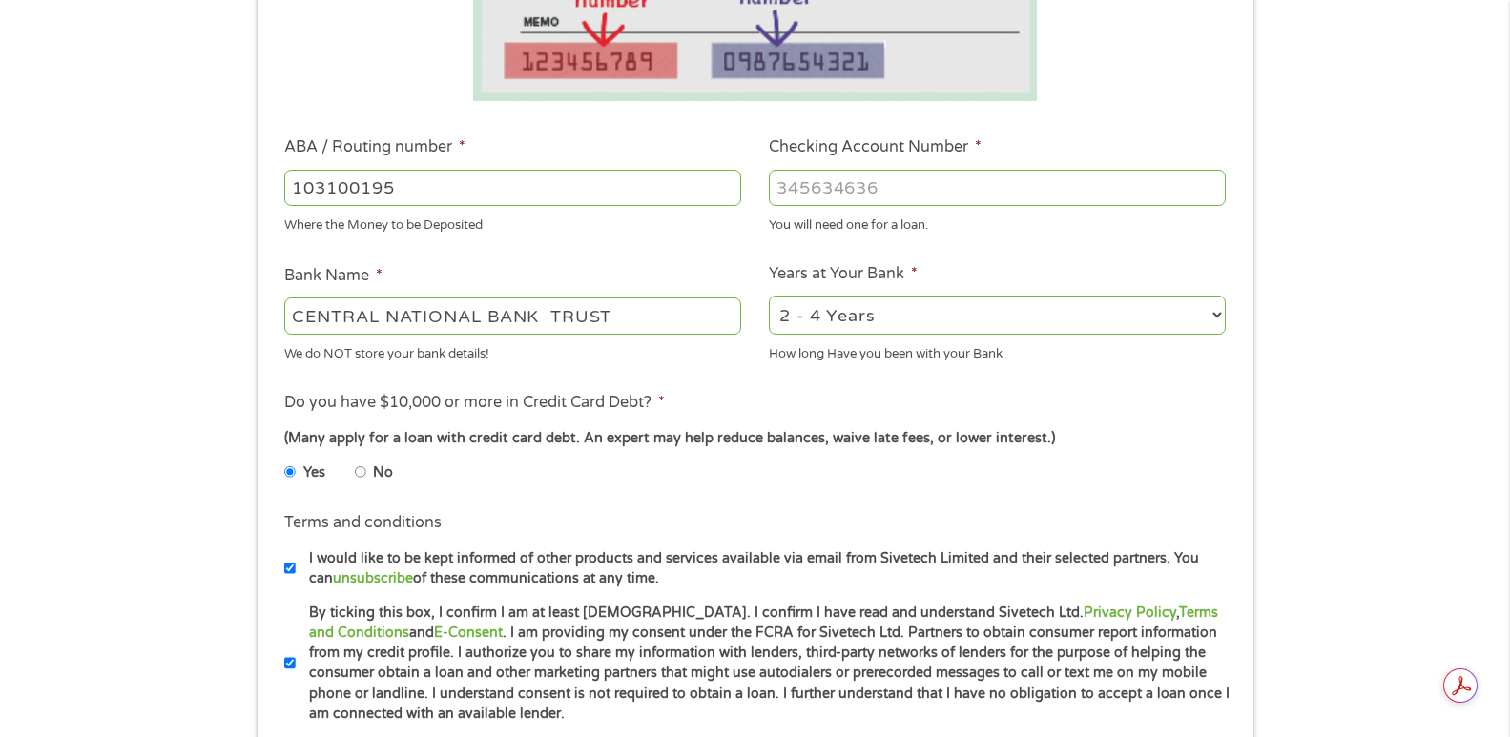
click at [290, 565] on input "I would like to be kept informed of other products and services available via e…" at bounding box center [289, 568] width 11 height 31
checkbox input "false"
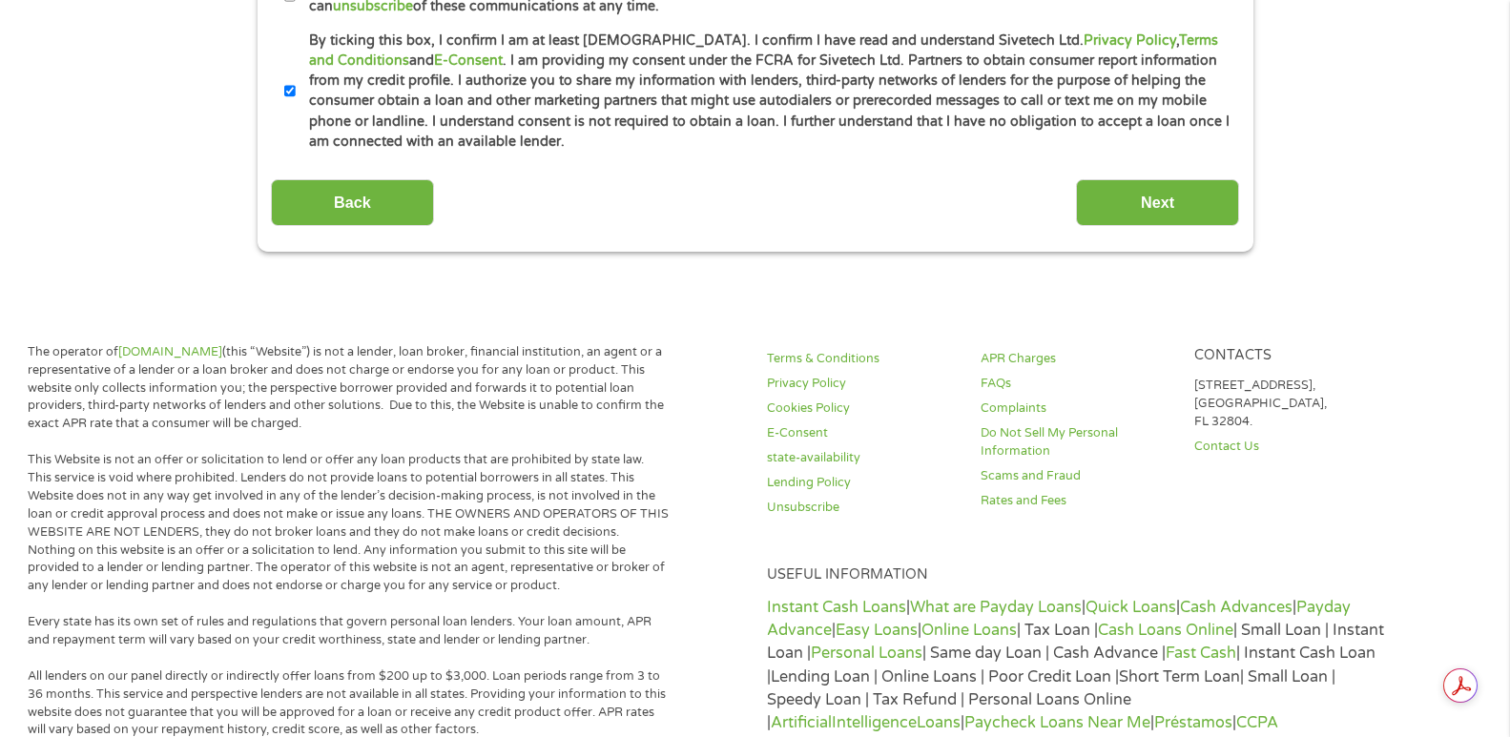
scroll to position [1144, 0]
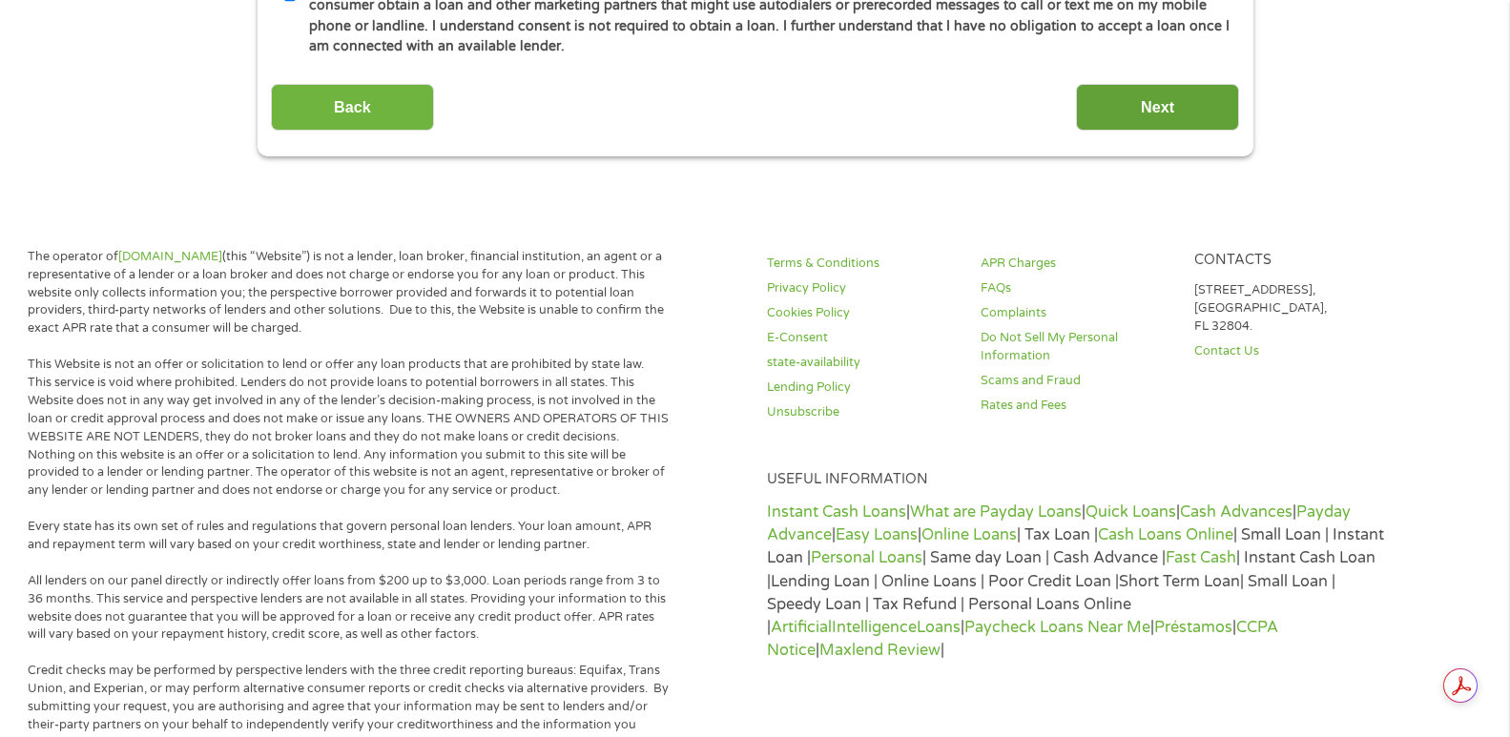
click at [1158, 124] on input "Next" at bounding box center [1157, 107] width 163 height 47
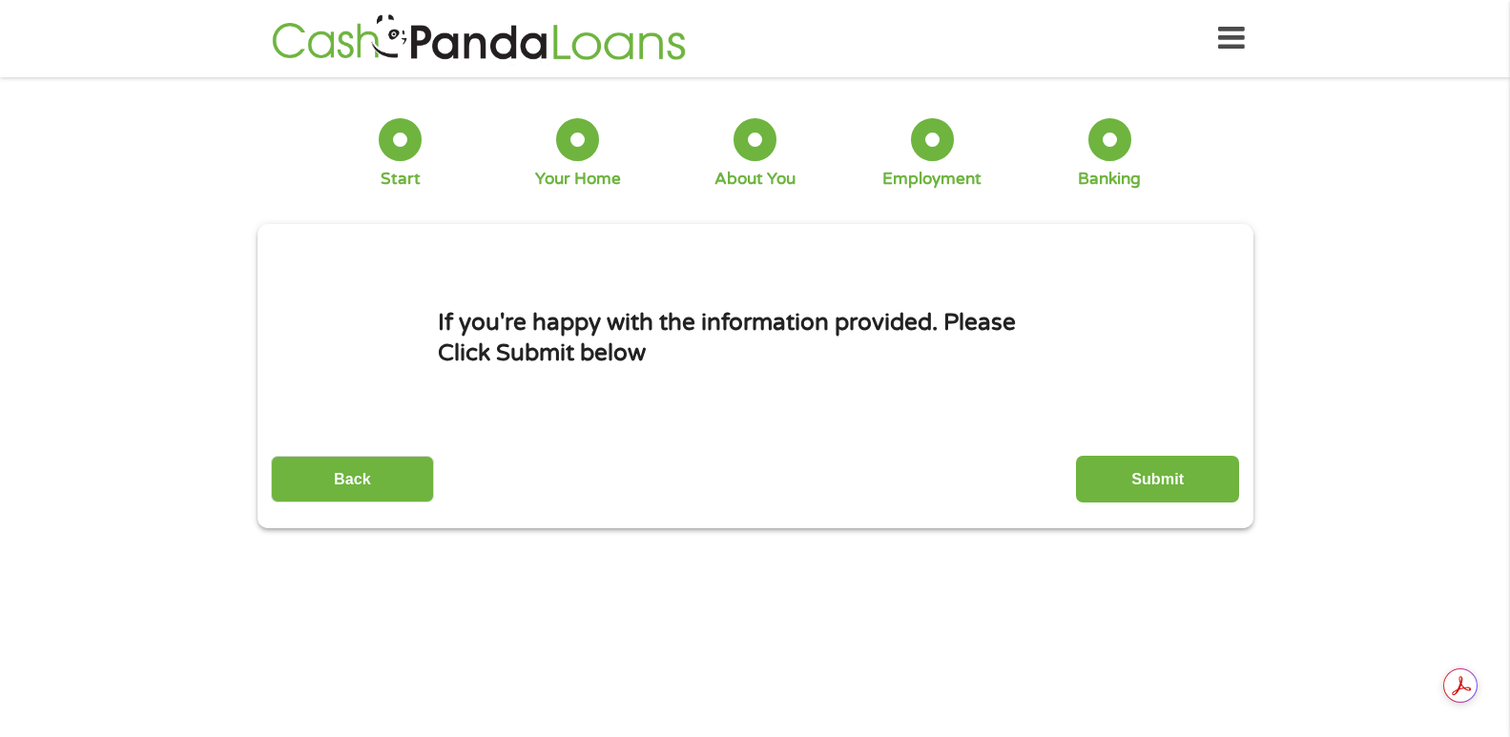
scroll to position [0, 0]
click at [1204, 464] on input "Submit" at bounding box center [1157, 479] width 163 height 47
